Goal: Information Seeking & Learning: Learn about a topic

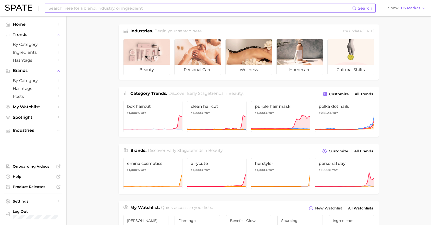
click at [201, 11] on input at bounding box center [200, 8] width 304 height 9
type input "v"
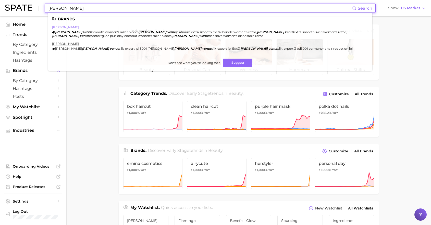
type input "gillette venus"
click at [56, 27] on link "gillette" at bounding box center [65, 27] width 27 height 4
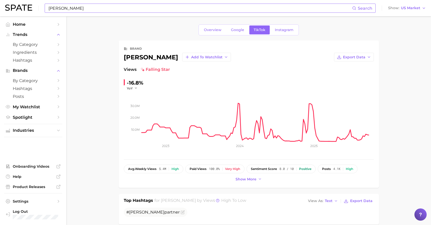
click at [97, 12] on input "gillette venus" at bounding box center [200, 8] width 304 height 9
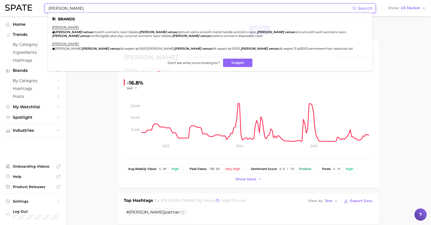
click at [97, 12] on input "gillette venus" at bounding box center [200, 8] width 304 height 9
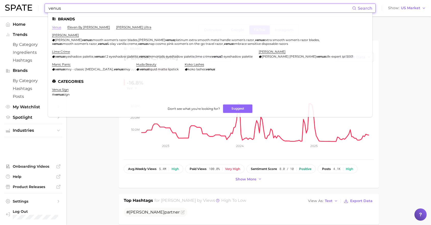
type input "venus"
click at [60, 28] on link "venus" at bounding box center [56, 27] width 9 height 4
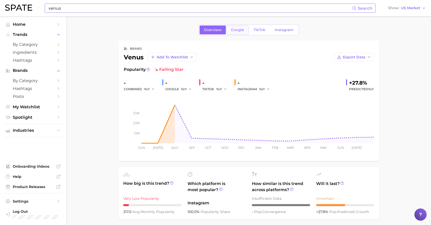
click at [244, 28] on link "Google" at bounding box center [238, 30] width 22 height 9
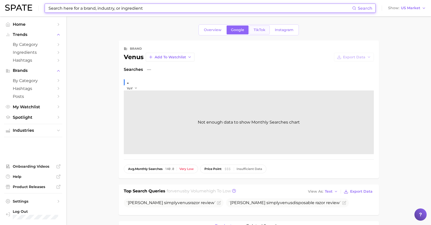
click at [263, 32] on span "TikTok" at bounding box center [260, 30] width 12 height 4
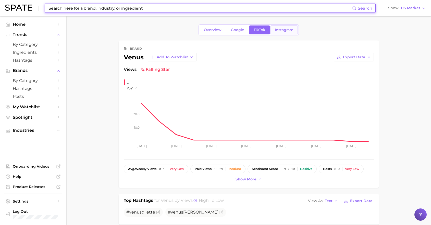
click at [288, 29] on span "Instagram" at bounding box center [284, 30] width 19 height 4
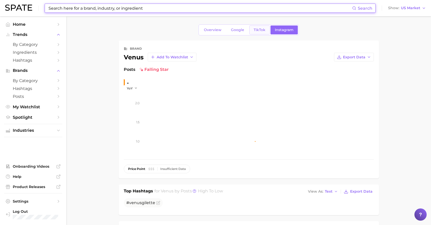
click at [259, 31] on span "TikTok" at bounding box center [260, 30] width 12 height 4
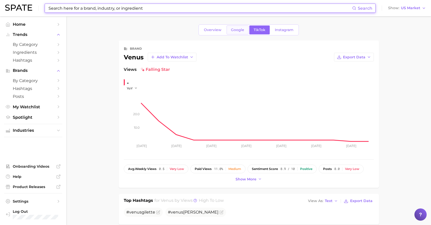
click at [244, 31] on span "Google" at bounding box center [237, 30] width 13 height 4
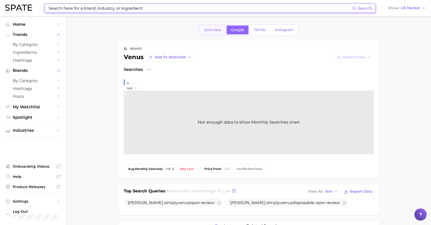
click at [209, 31] on span "Overview" at bounding box center [213, 30] width 18 height 4
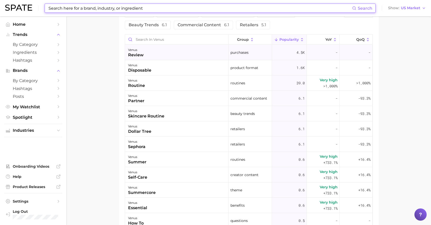
scroll to position [254, 0]
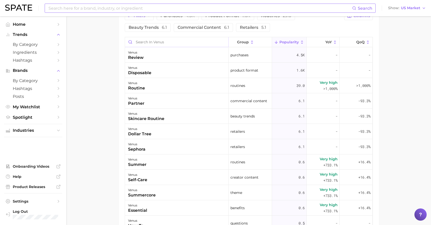
click at [182, 40] on input "Search in venus" at bounding box center [176, 42] width 103 height 10
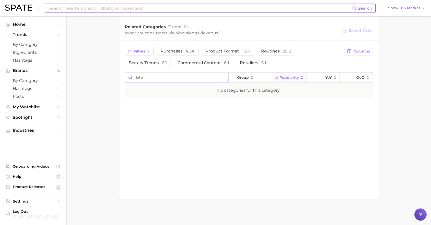
scroll to position [0, 0]
type input "i"
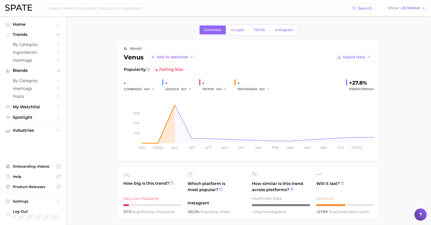
click at [175, 7] on input at bounding box center [200, 8] width 304 height 9
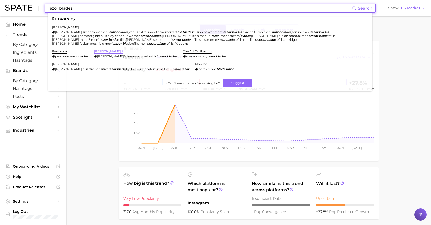
type input "razor blades"
click at [96, 52] on link "harry's" at bounding box center [108, 52] width 29 height 4
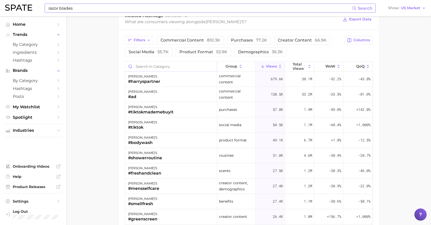
click at [175, 64] on input "Search in category" at bounding box center [171, 67] width 92 height 10
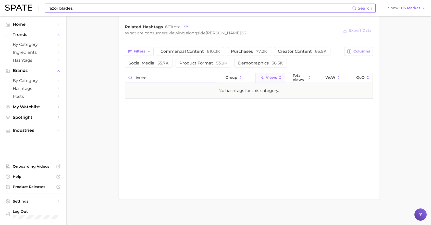
type input "interc"
